Goal: Task Accomplishment & Management: Use online tool/utility

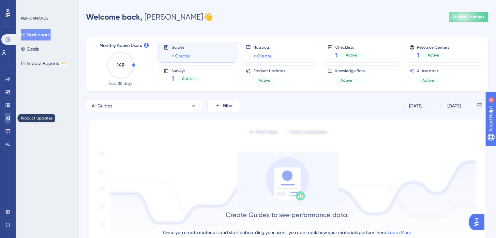
click at [7, 121] on link at bounding box center [7, 118] width 5 height 10
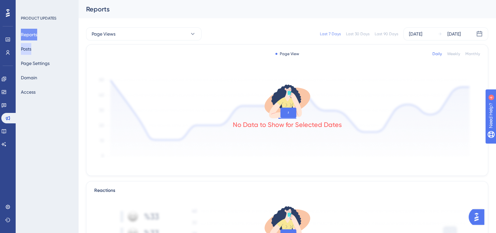
click at [27, 43] on button "Posts" at bounding box center [26, 49] width 10 height 12
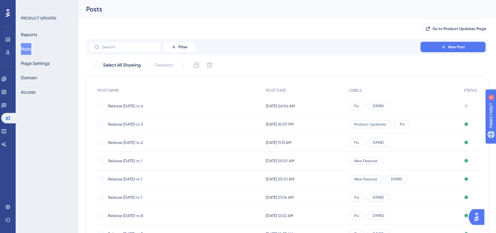
click at [141, 103] on div "Release [DATE]-rc.4 Release [DATE]-rc.4" at bounding box center [160, 106] width 104 height 18
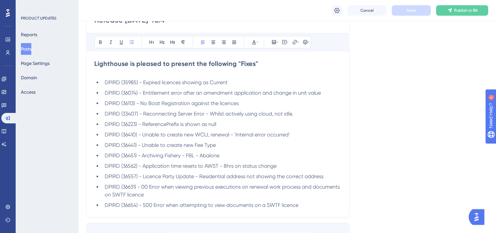
scroll to position [235, 0]
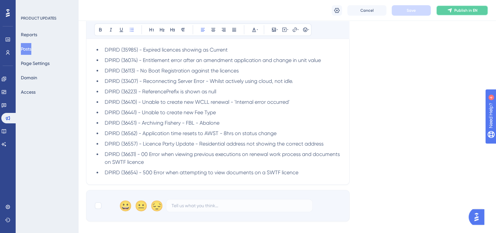
click at [460, 9] on span "Publish in EN" at bounding box center [465, 10] width 23 height 5
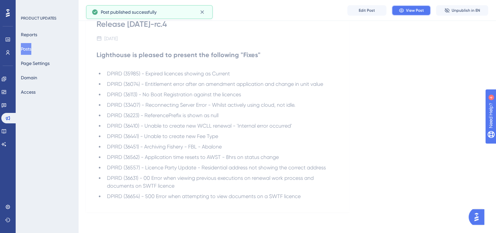
click at [417, 12] on span "View Post" at bounding box center [415, 10] width 18 height 5
